Goal: Register for event/course

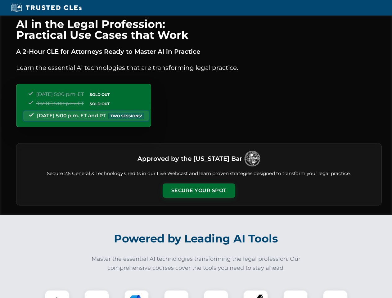
click at [198, 190] on button "Secure Your Spot" at bounding box center [198, 190] width 73 height 14
click at [57, 294] on img at bounding box center [57, 302] width 18 height 18
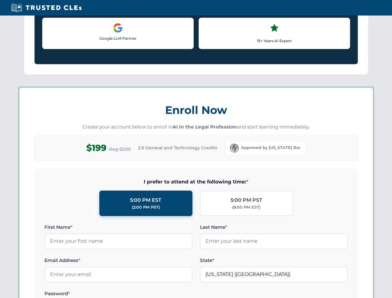
click at [136, 294] on label "Password *" at bounding box center [118, 293] width 148 height 7
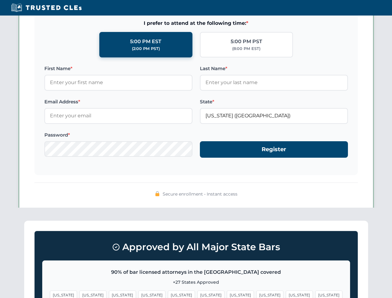
click at [286, 294] on span "[US_STATE]" at bounding box center [299, 294] width 27 height 9
